Goal: Task Accomplishment & Management: Use online tool/utility

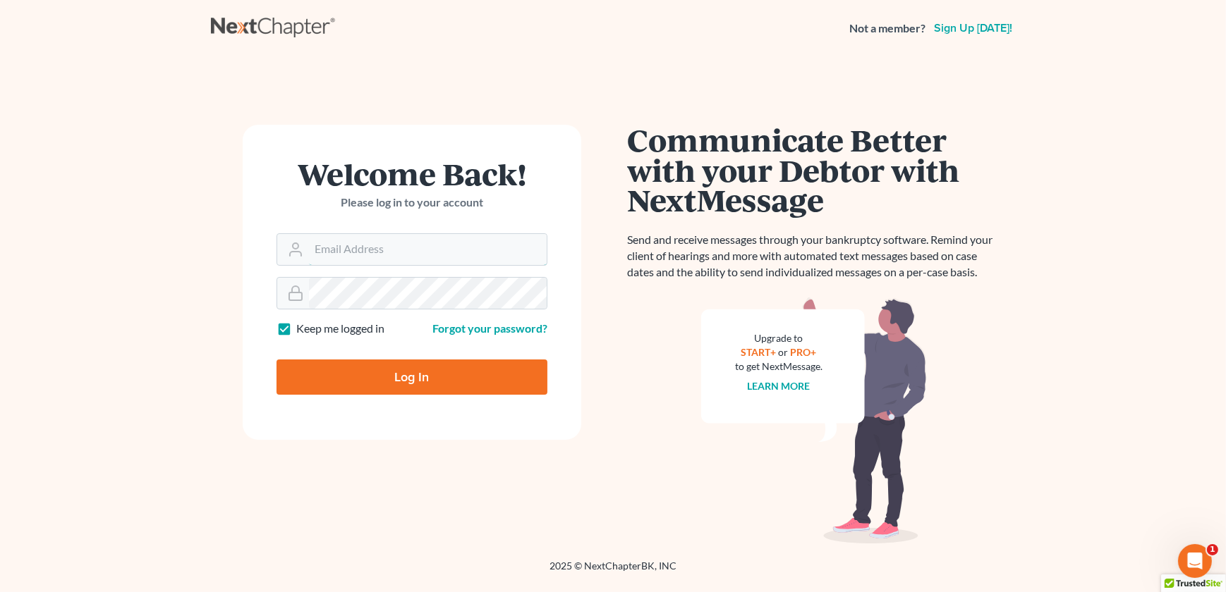
type input "[EMAIL_ADDRESS][DOMAIN_NAME]"
click at [367, 369] on input "Log In" at bounding box center [411, 377] width 271 height 35
type input "Thinking..."
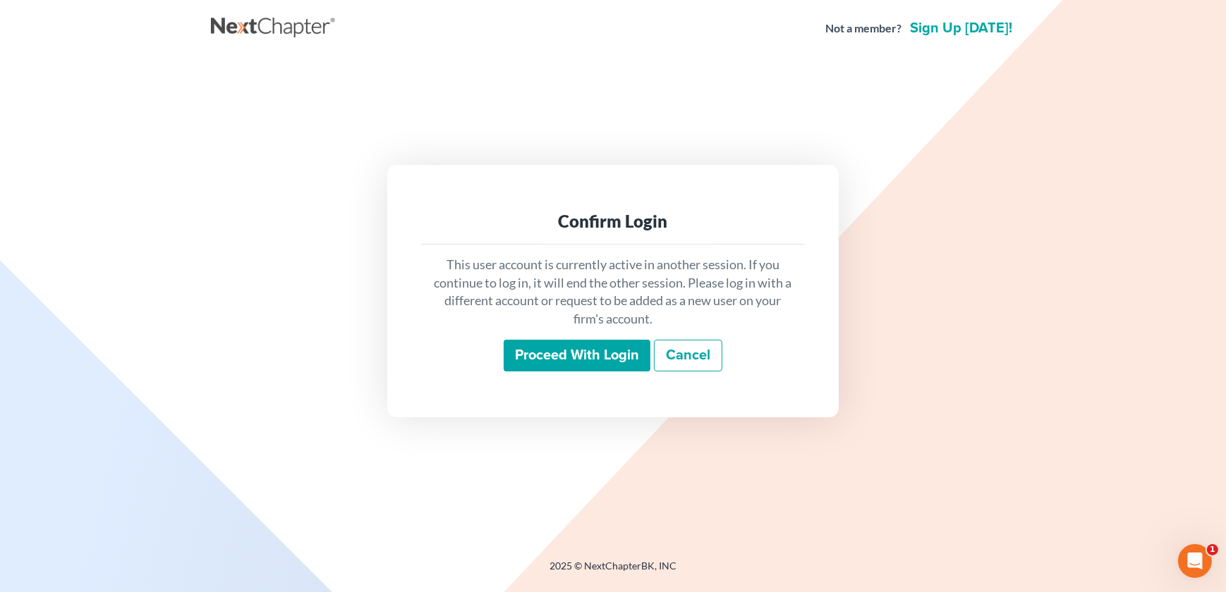
click at [579, 355] on input "Proceed with login" at bounding box center [577, 356] width 147 height 32
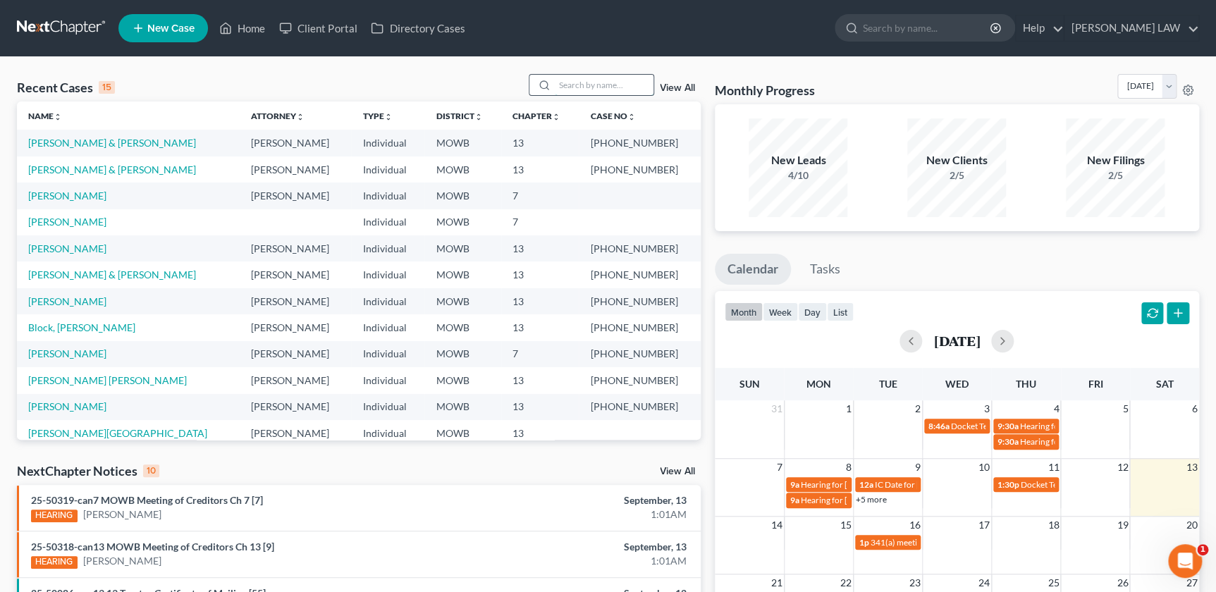
click at [573, 85] on input "search" at bounding box center [604, 85] width 99 height 20
type input "huffer"
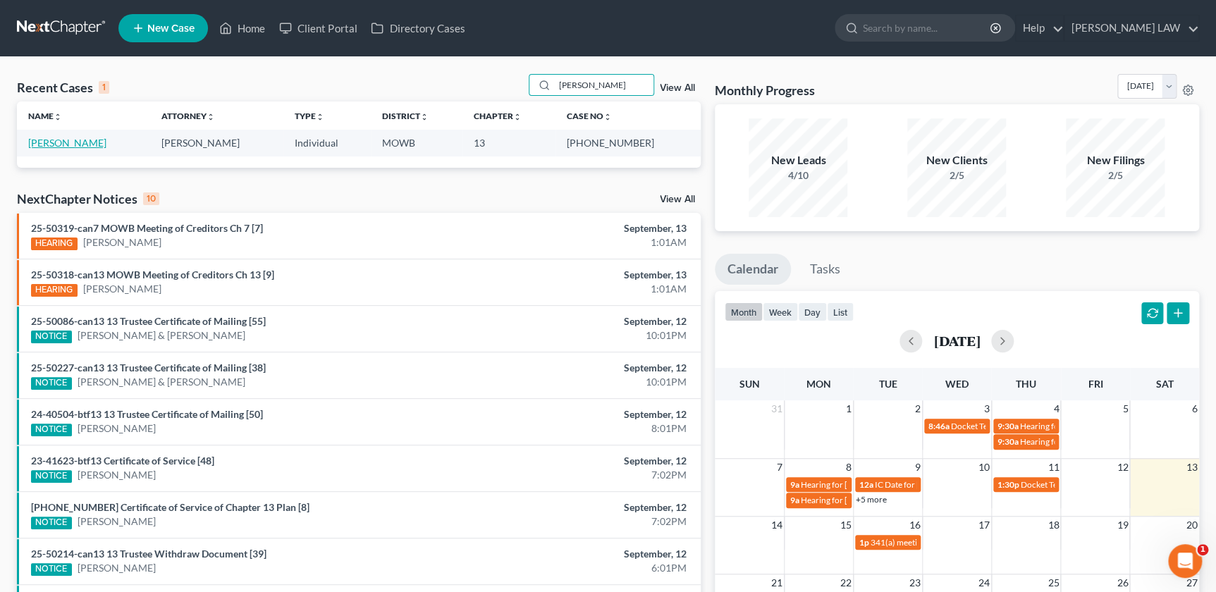
click at [41, 138] on link "Huffer, Tyler" at bounding box center [67, 143] width 78 height 12
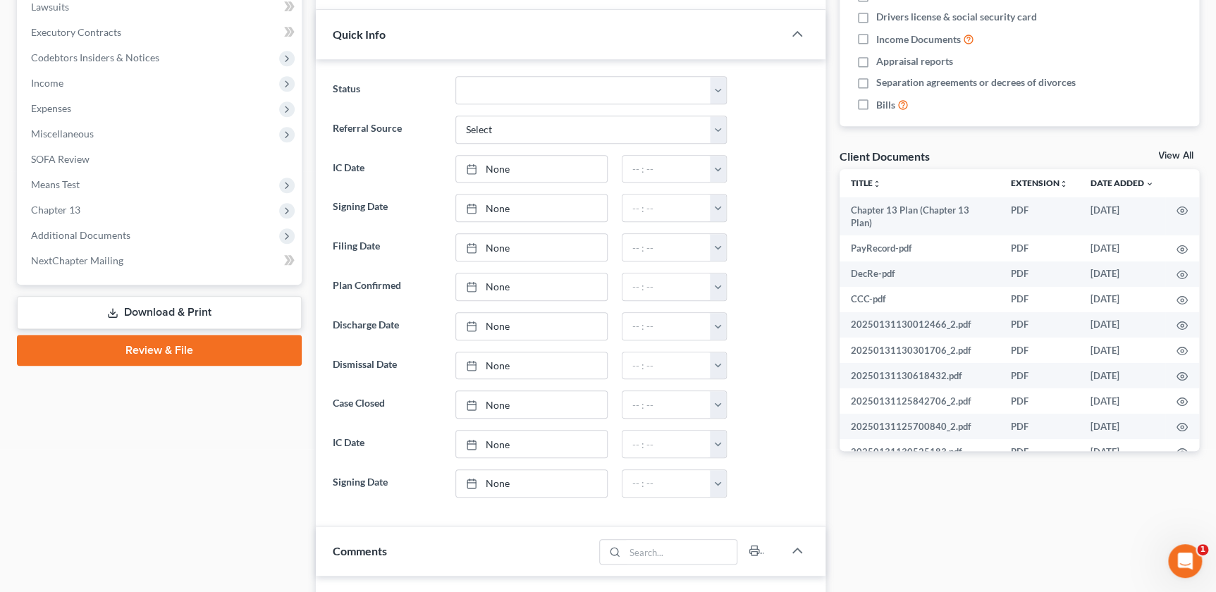
scroll to position [417, 0]
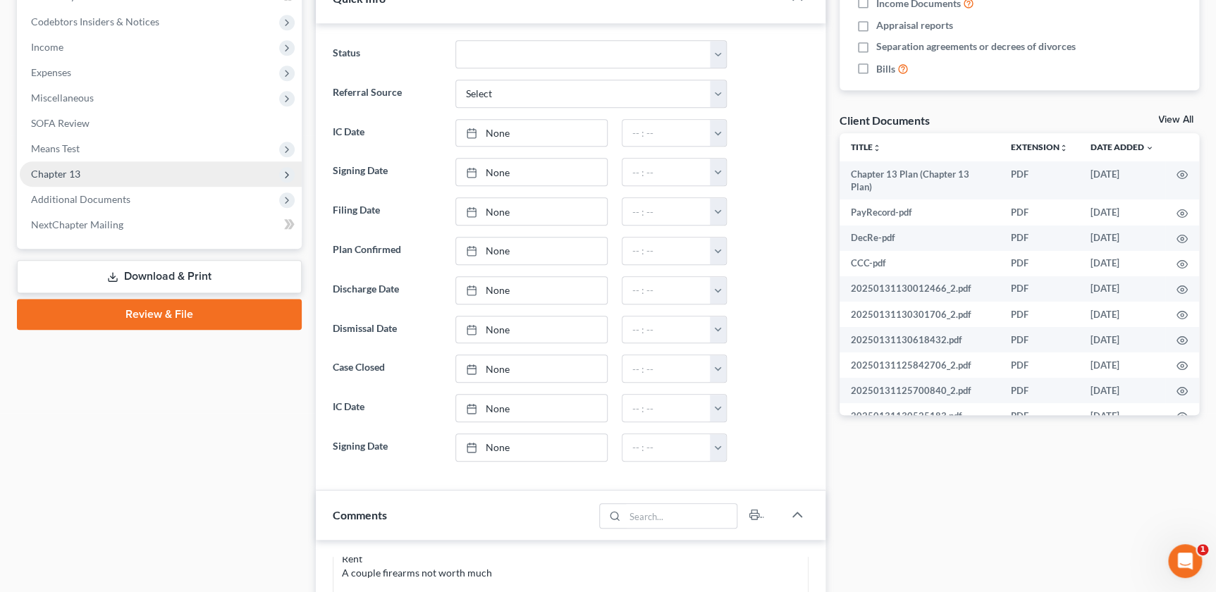
click at [64, 172] on span "Chapter 13" at bounding box center [55, 174] width 49 height 12
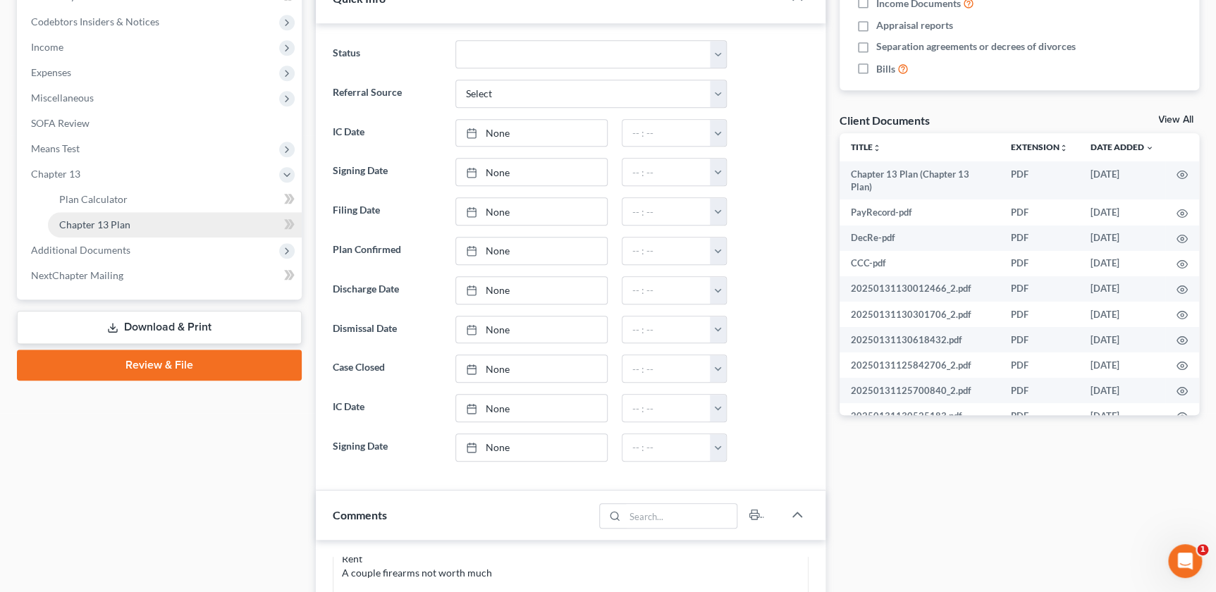
click at [97, 226] on span "Chapter 13 Plan" at bounding box center [94, 225] width 71 height 12
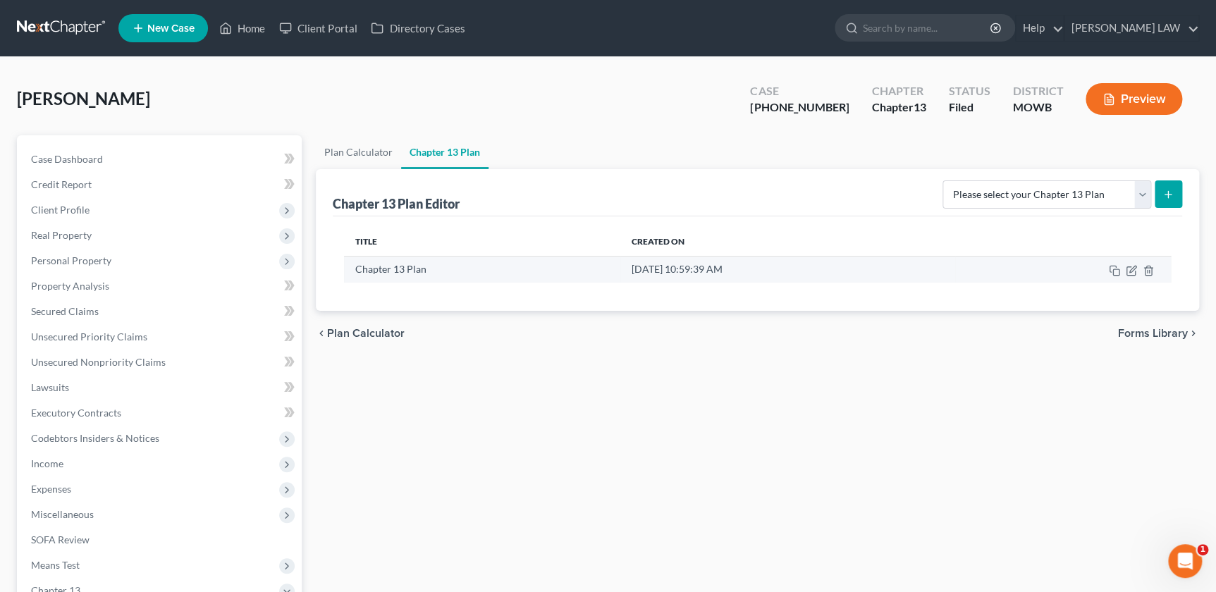
click at [1124, 272] on td at bounding box center [1064, 269] width 216 height 27
click at [1126, 272] on icon "button" at bounding box center [1131, 270] width 11 height 11
